Goal: Book appointment/travel/reservation

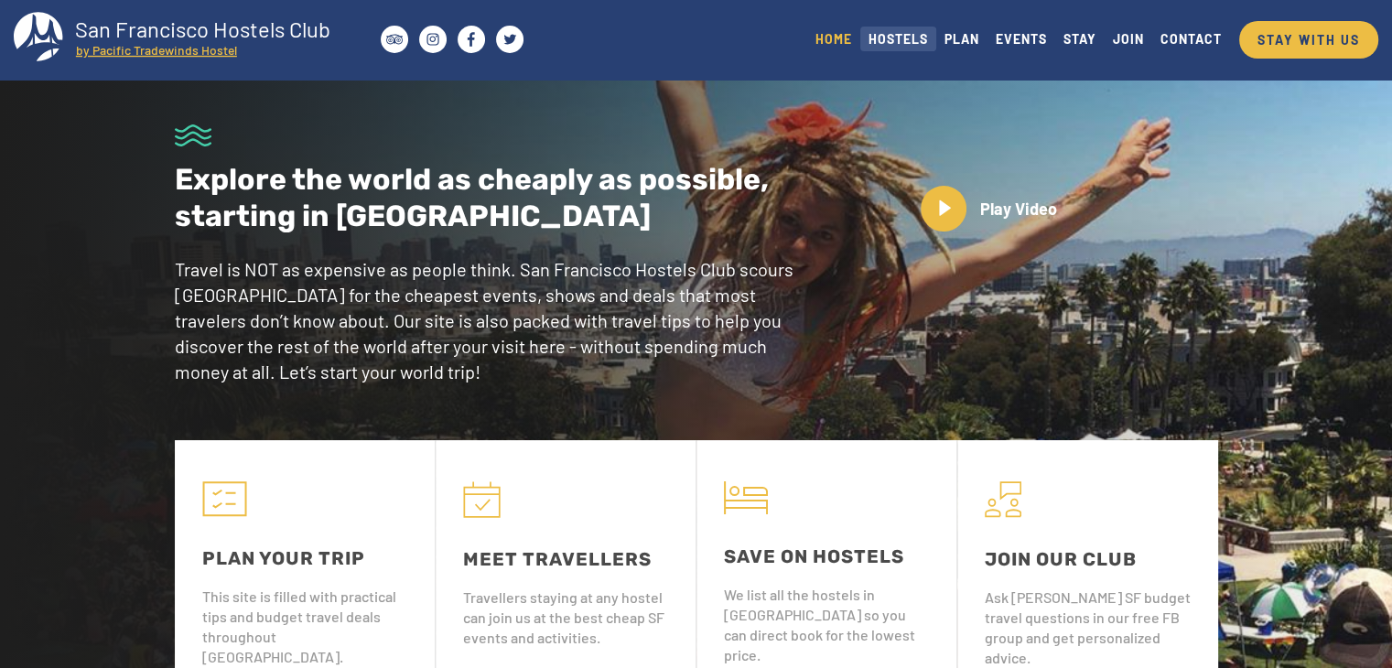
click at [901, 47] on link "HOSTELS" at bounding box center [898, 39] width 76 height 25
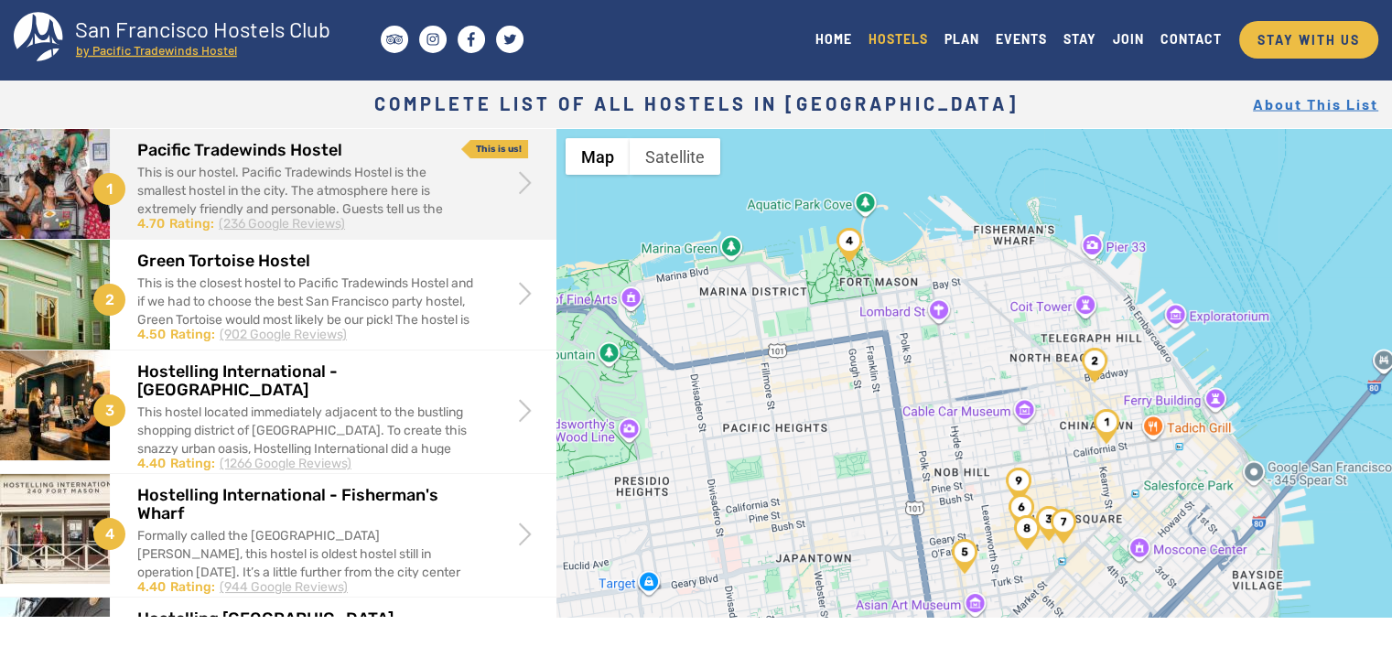
click at [326, 170] on div "This is our hostel. Pacific Tradewinds Hostel is the smallest hostel in the cit…" at bounding box center [305, 219] width 337 height 110
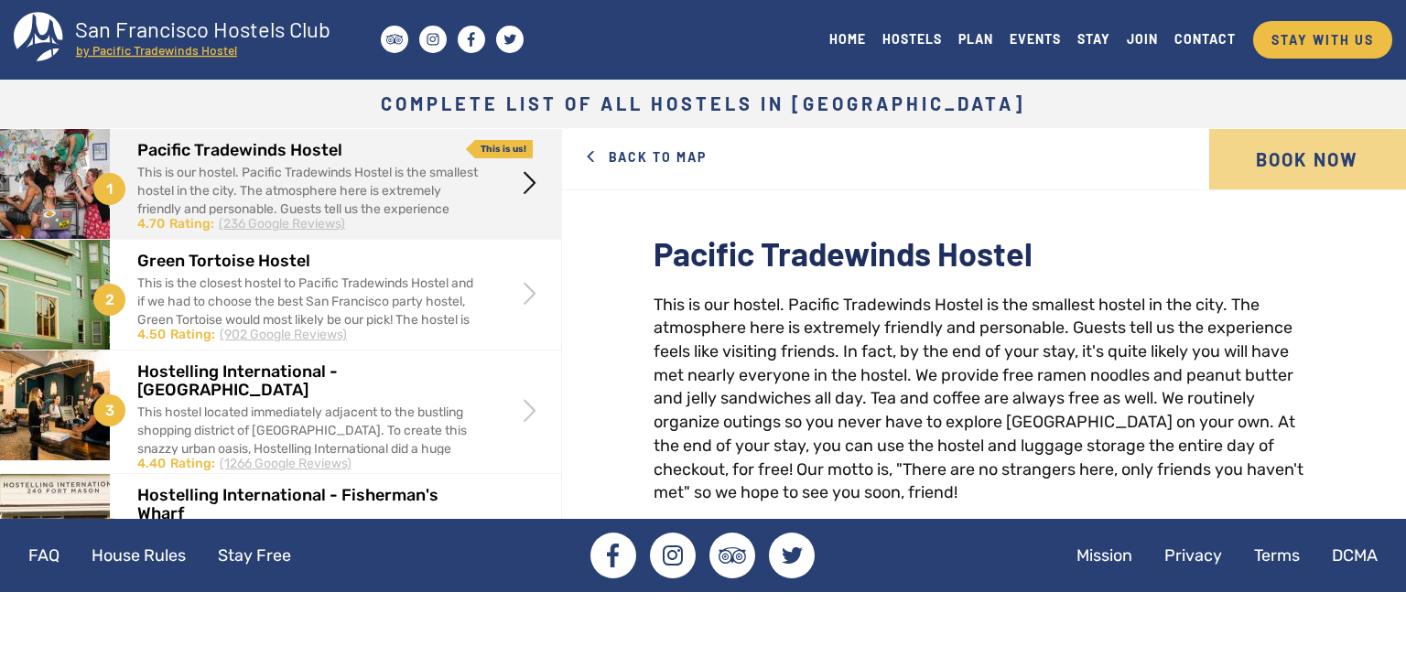
click at [1269, 168] on link "Book Now" at bounding box center [1307, 159] width 197 height 60
